Goal: Information Seeking & Learning: Learn about a topic

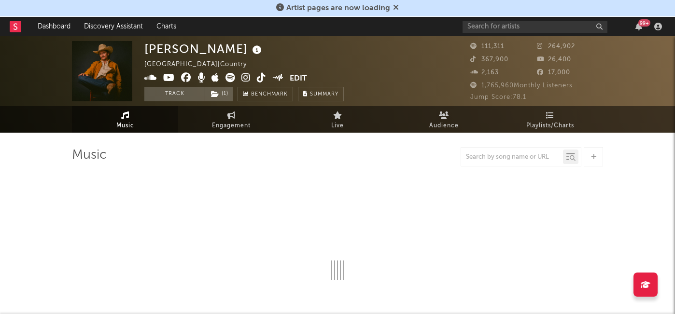
select select "6m"
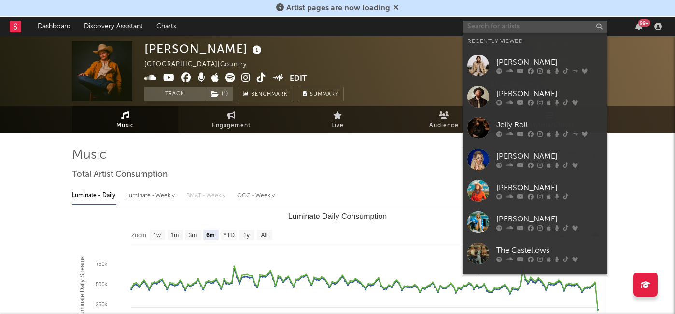
click at [495, 22] on input "text" at bounding box center [534, 27] width 145 height 12
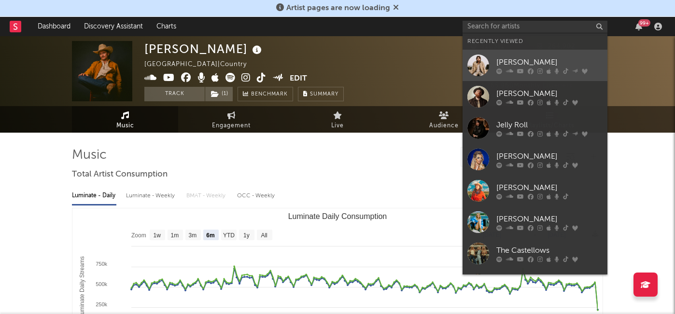
click at [524, 60] on div "[PERSON_NAME]" at bounding box center [549, 62] width 106 height 12
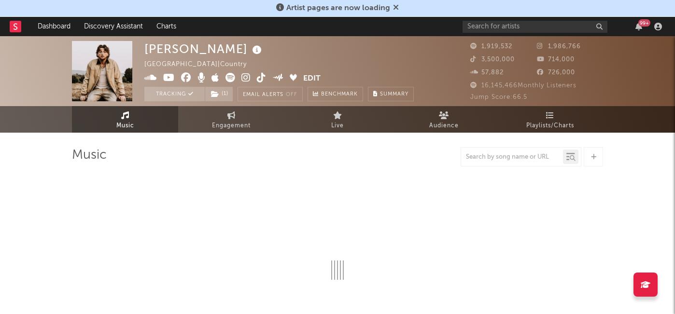
select select "6m"
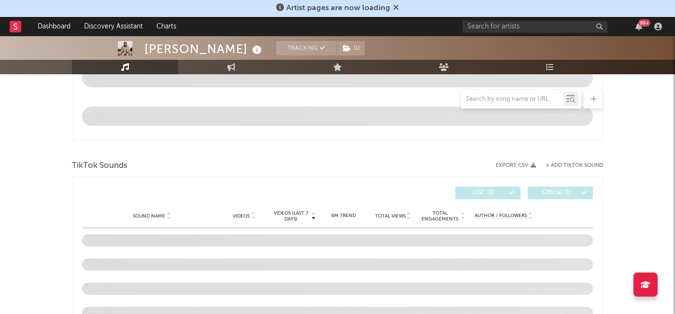
scroll to position [567, 0]
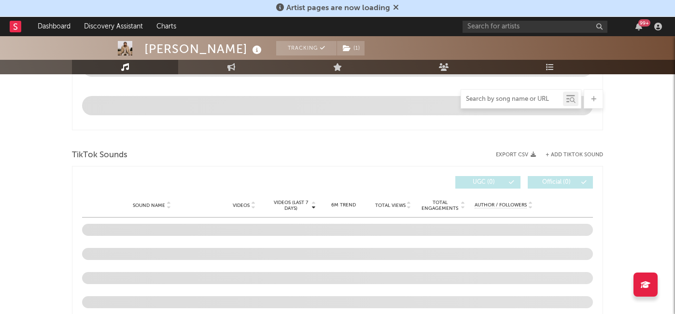
click at [481, 101] on input "text" at bounding box center [512, 100] width 102 height 8
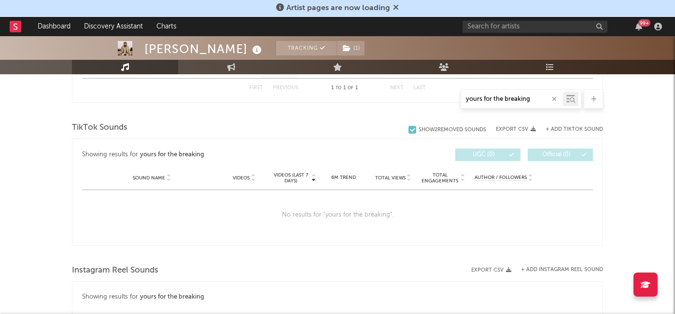
scroll to position [464, 0]
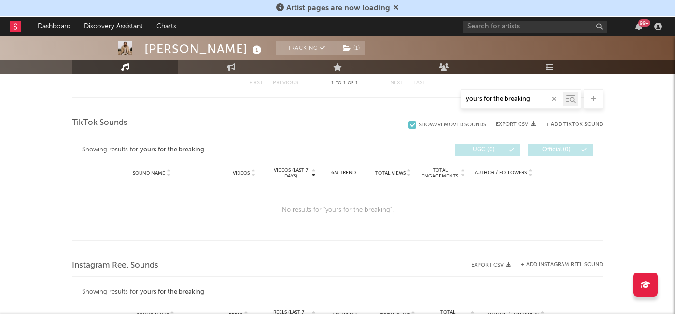
type input "yours for the breaking"
